Goal: Information Seeking & Learning: Find specific fact

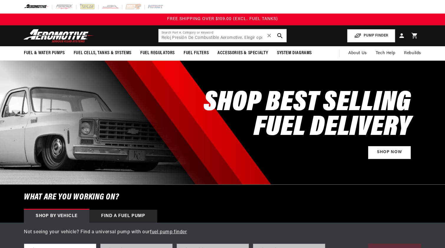
type input "Reloj Presión De Combustible Aeromotive. Elegir opción de rango: 0-15 PSI ó 0-1…"
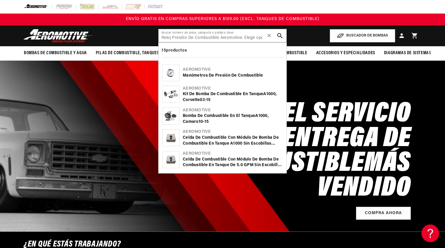
click at [220, 76] on font "Manómetros de presión de combustible" at bounding box center [223, 75] width 80 height 4
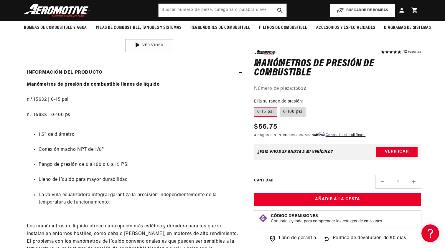
scroll to position [231, 0]
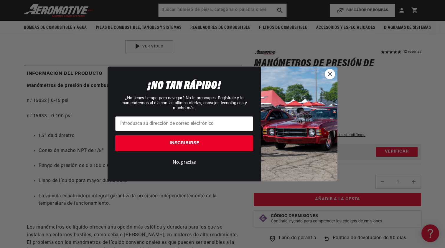
click at [331, 75] on circle "Cerrar diálogo" at bounding box center [330, 74] width 10 height 10
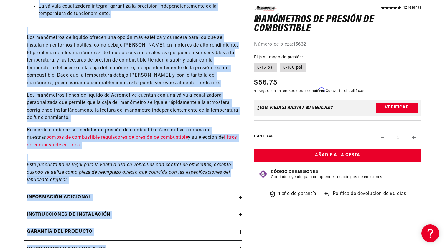
scroll to position [443, 0]
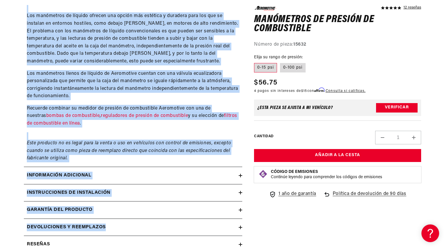
drag, startPoint x: 27, startPoint y: 101, endPoint x: 120, endPoint y: 127, distance: 95.8
click at [120, 127] on div "Manómetros de presión de combustible llenos de líquido n.° 15632 | 0-15 psi n.°…" at bounding box center [133, 17] width 219 height 292
copy div "n.° 15632 | 0-15 psi n.° 15633 | 0-100 psi 1,5'' de diámetro Conexión macho NPT…"
